Goal: Task Accomplishment & Management: Complete application form

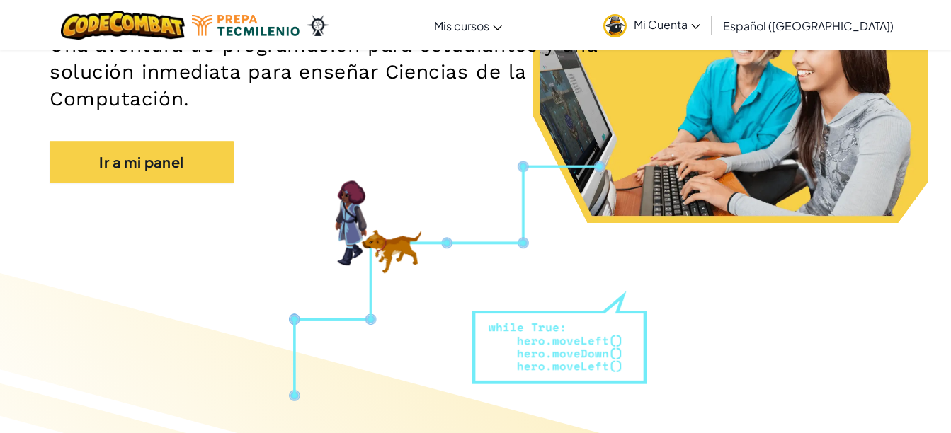
scroll to position [212, 0]
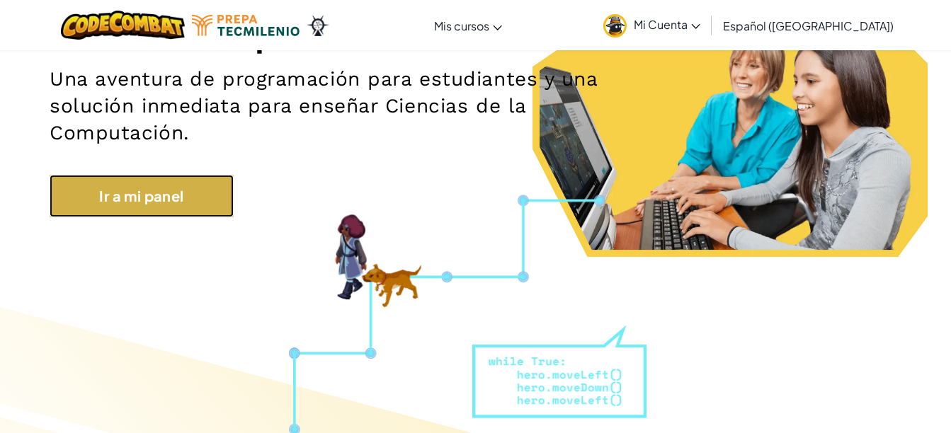
click at [183, 205] on link "Ir a mi panel" at bounding box center [142, 196] width 184 height 42
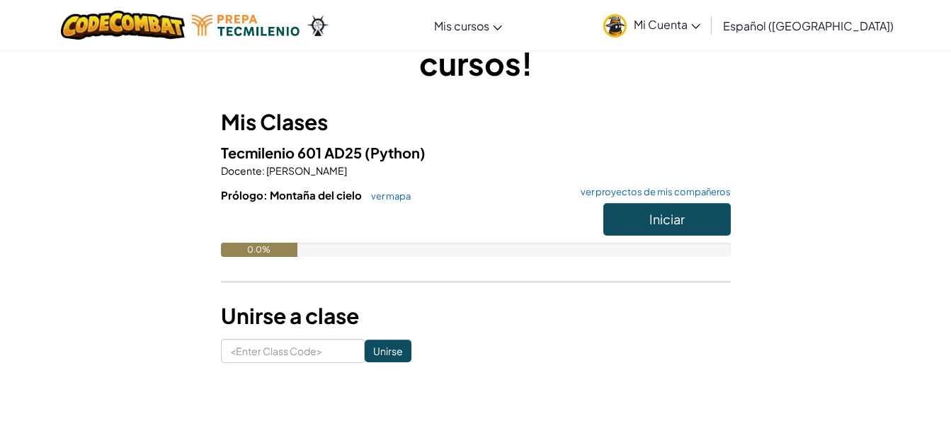
scroll to position [71, 0]
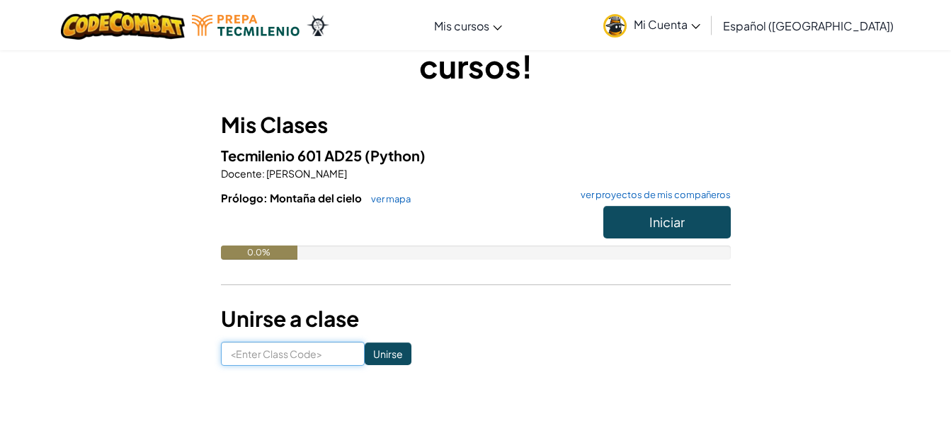
click at [313, 358] on input at bounding box center [293, 354] width 144 height 24
type input "SharejumpClock"
click at [368, 357] on input "Unirse" at bounding box center [388, 354] width 47 height 23
